Goal: Information Seeking & Learning: Compare options

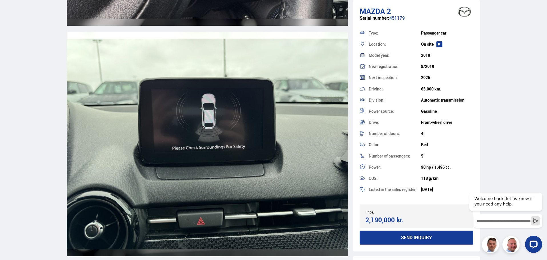
scroll to position [6171, 0]
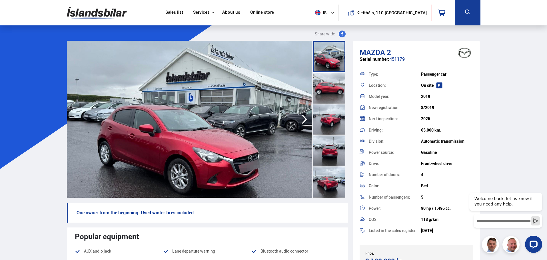
click at [78, 11] on img at bounding box center [97, 12] width 60 height 19
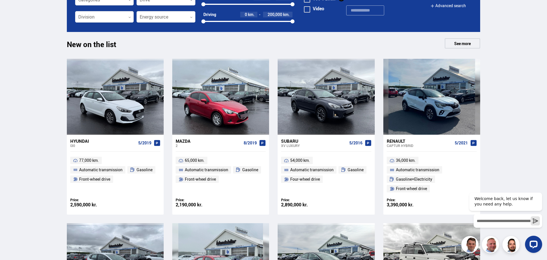
scroll to position [229, 0]
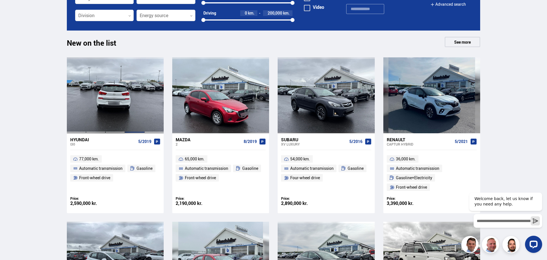
click at [127, 94] on div at bounding box center [134, 95] width 19 height 76
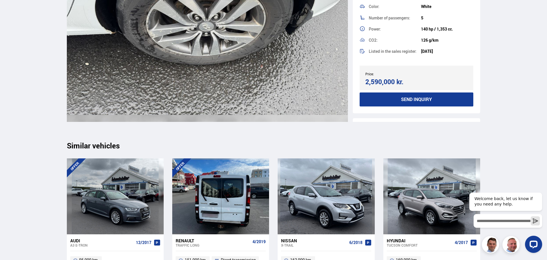
scroll to position [5885, 0]
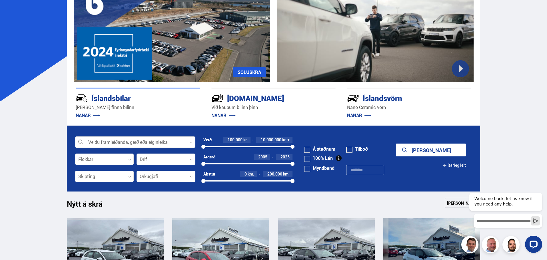
scroll to position [229, 0]
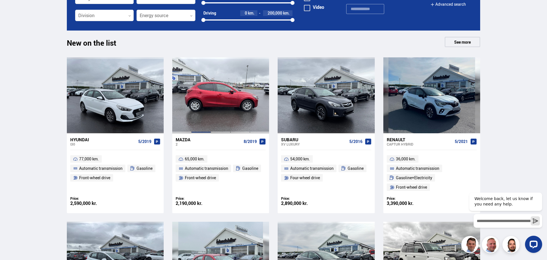
click at [199, 90] on div at bounding box center [200, 95] width 19 height 76
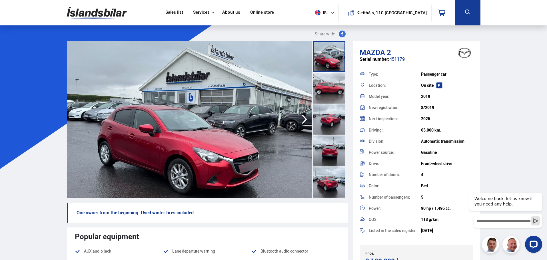
click at [300, 118] on icon "button" at bounding box center [304, 120] width 11 height 14
